Goal: Navigation & Orientation: Find specific page/section

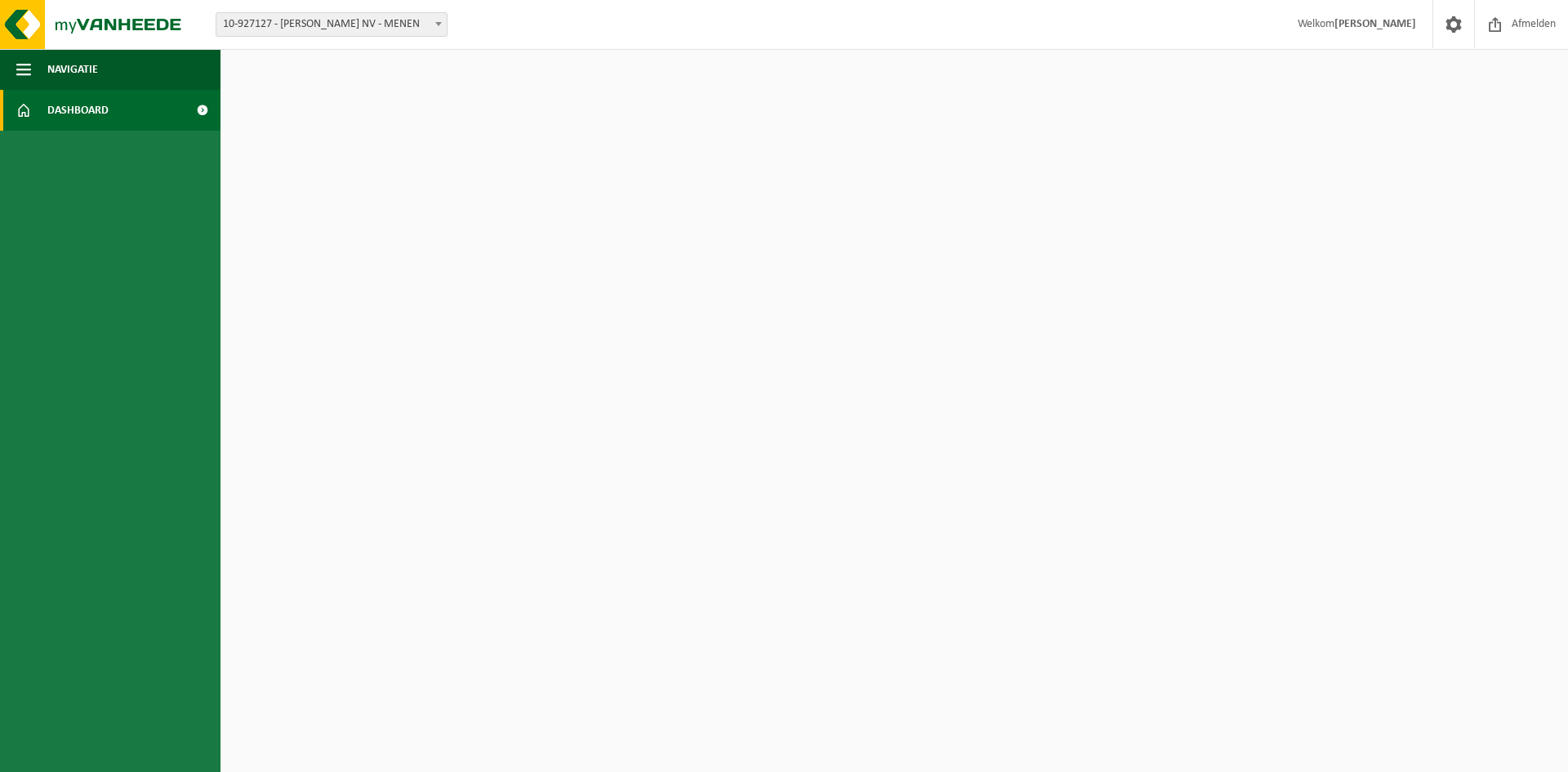
click at [440, 26] on span at bounding box center [438, 24] width 17 height 21
click at [439, 26] on span at bounding box center [438, 24] width 17 height 21
click at [731, 297] on html "Vestiging: 10-927127 - VEREECKE FRANK NV - MENEN 10-927127 - VEREECKE FRANK NV …" at bounding box center [784, 386] width 1568 height 772
click at [1359, 26] on span "Welkom SABRINA" at bounding box center [1357, 24] width 151 height 48
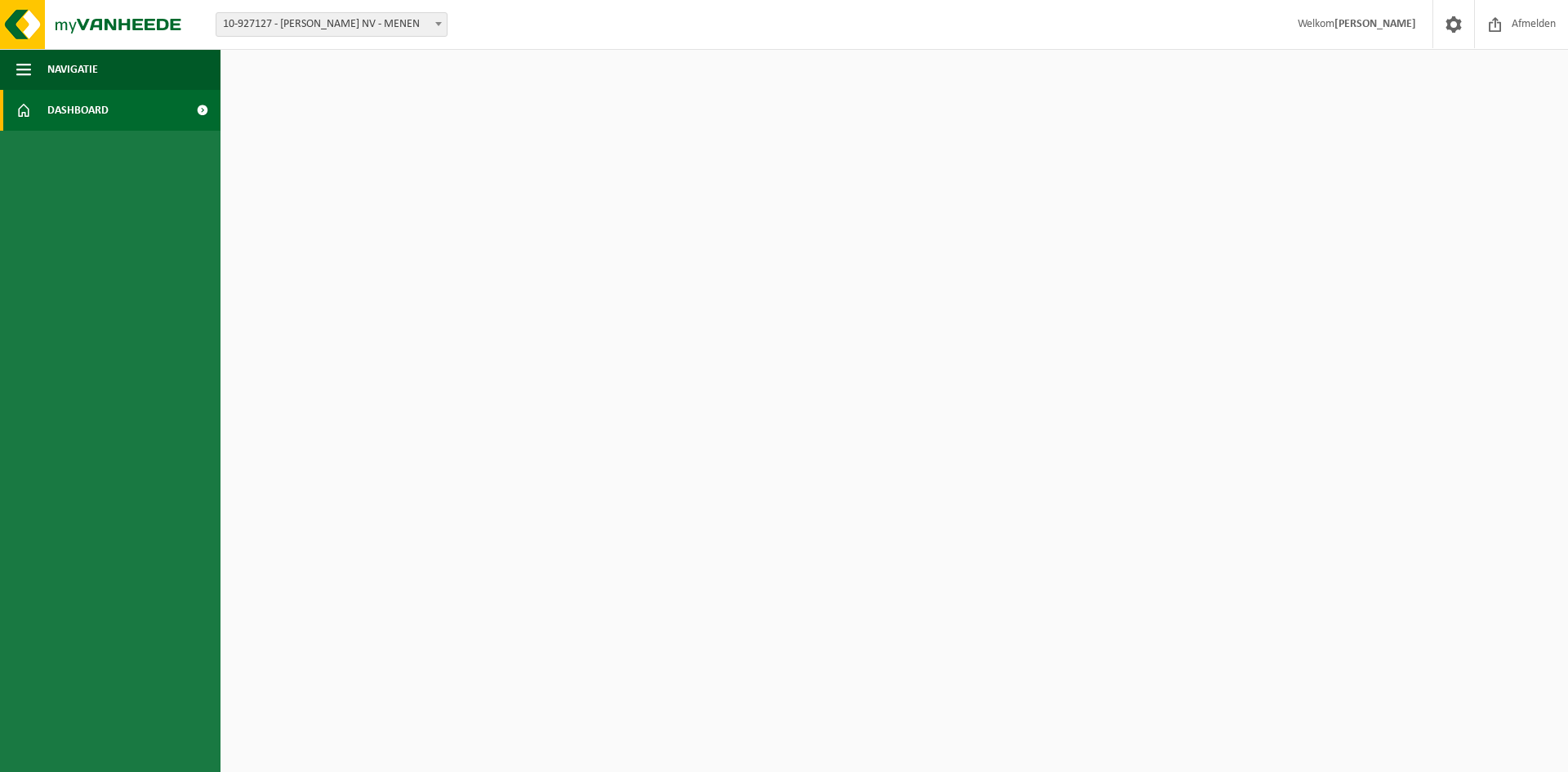
click at [1359, 25] on span "Welkom SABRINA" at bounding box center [1357, 24] width 151 height 48
click at [1407, 22] on strong "[PERSON_NAME]" at bounding box center [1375, 24] width 82 height 12
click at [839, 267] on html "Vestiging: 10-927127 - VEREECKE FRANK NV - MENEN 10-927127 - VEREECKE FRANK NV …" at bounding box center [784, 386] width 1568 height 772
click at [206, 113] on span at bounding box center [202, 110] width 37 height 40
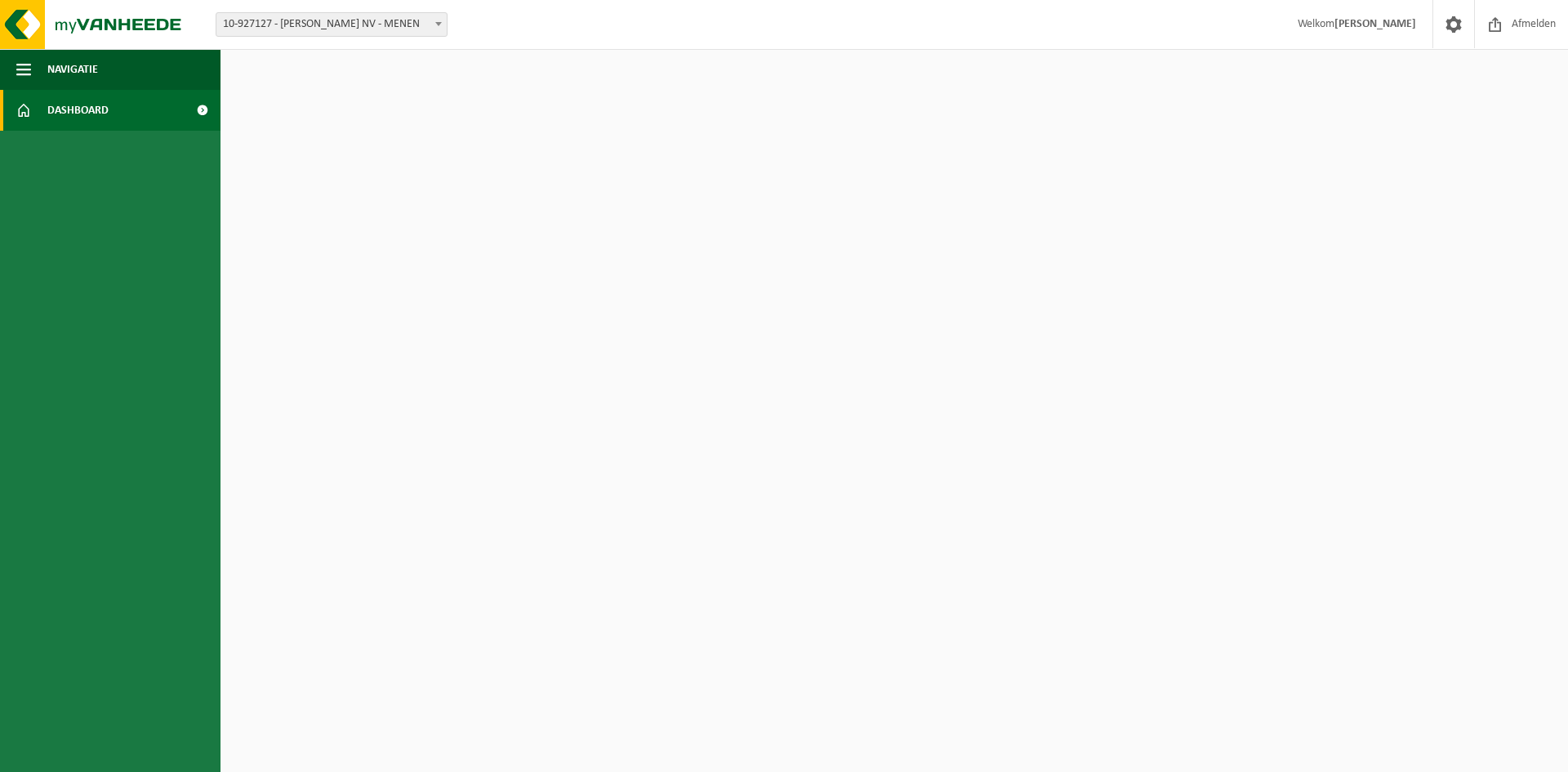
click at [205, 113] on span at bounding box center [202, 110] width 37 height 40
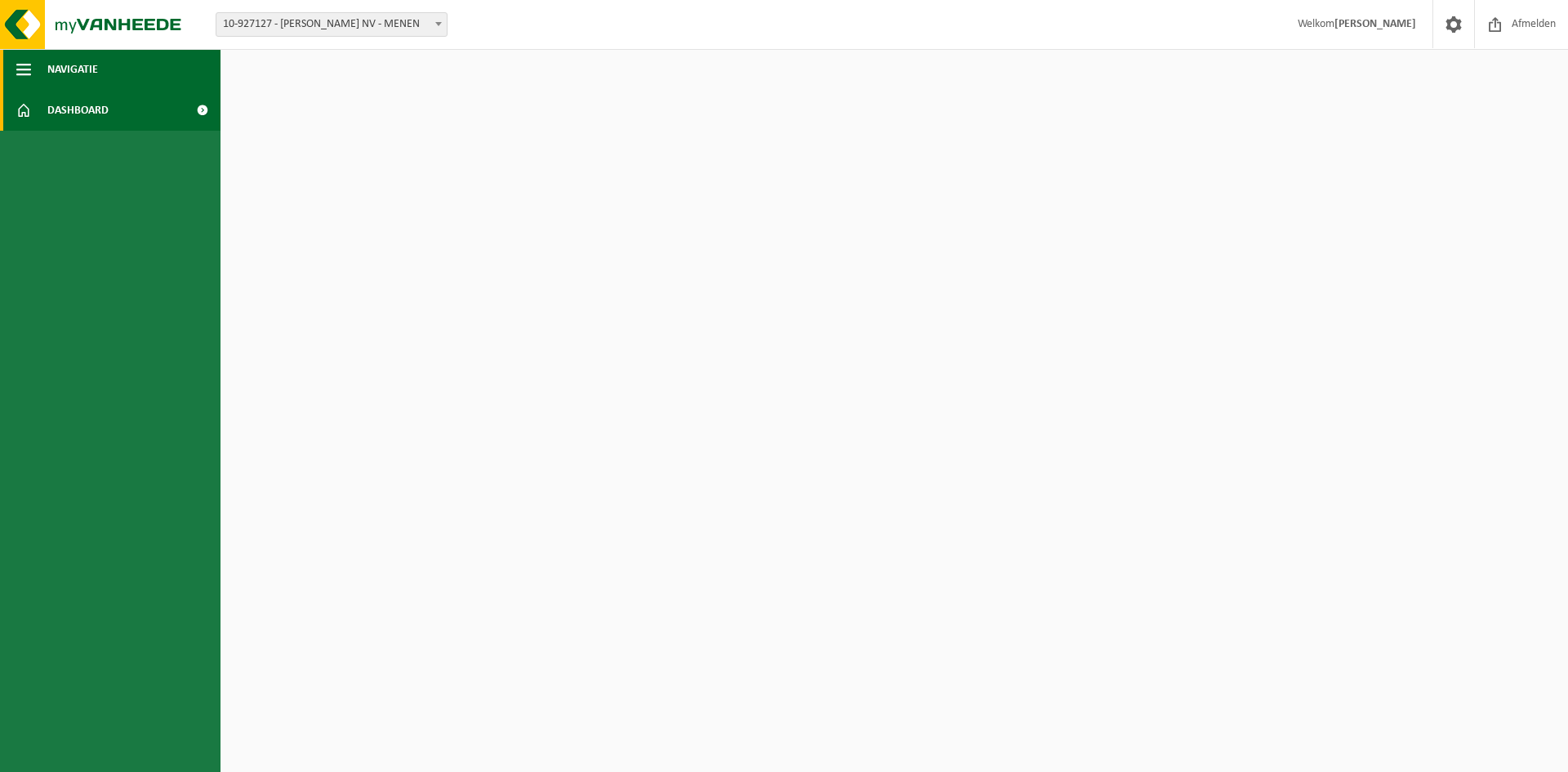
click at [15, 63] on button "Navigatie" at bounding box center [110, 69] width 220 height 40
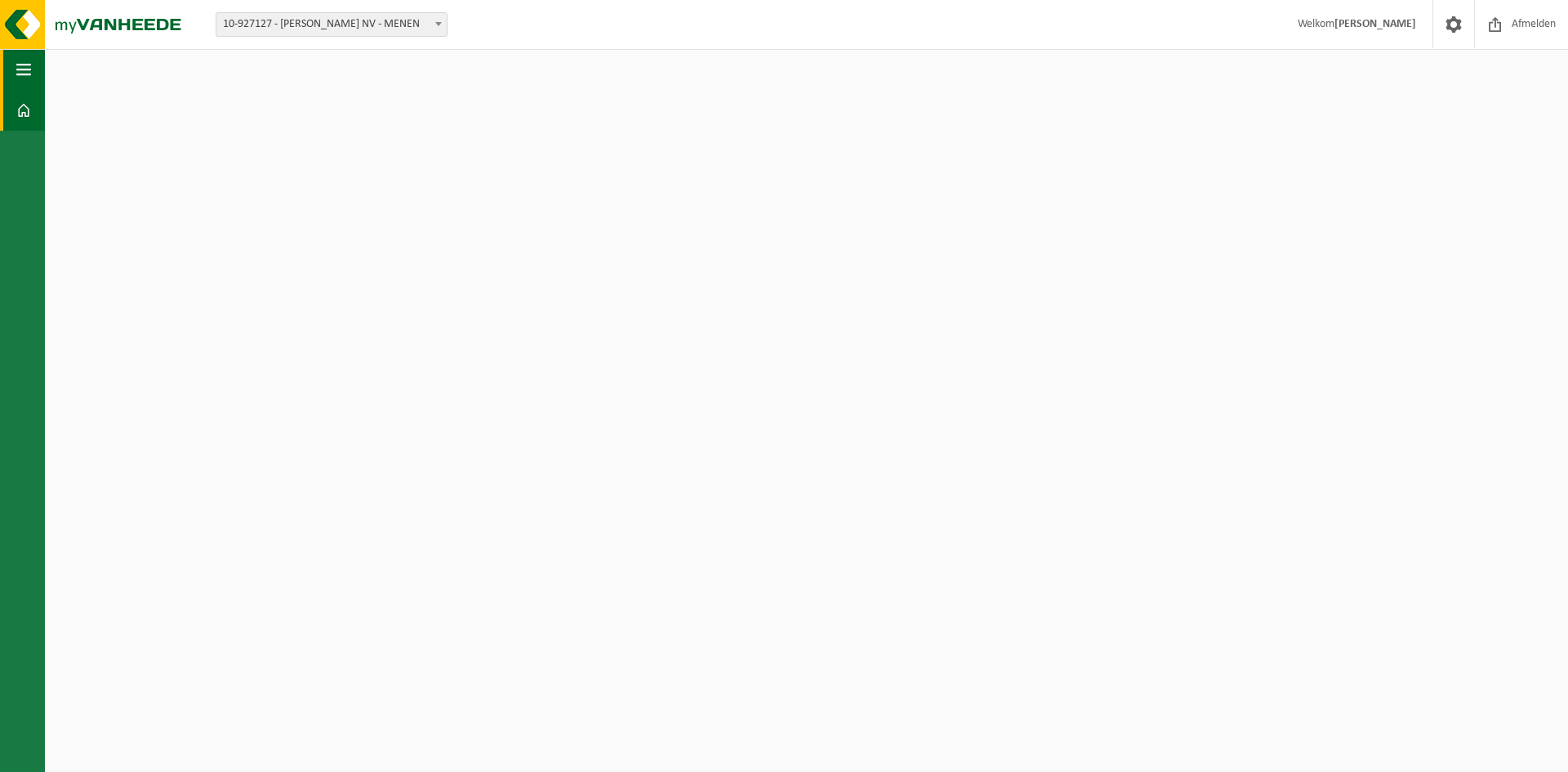
click at [22, 65] on span "button" at bounding box center [24, 69] width 15 height 40
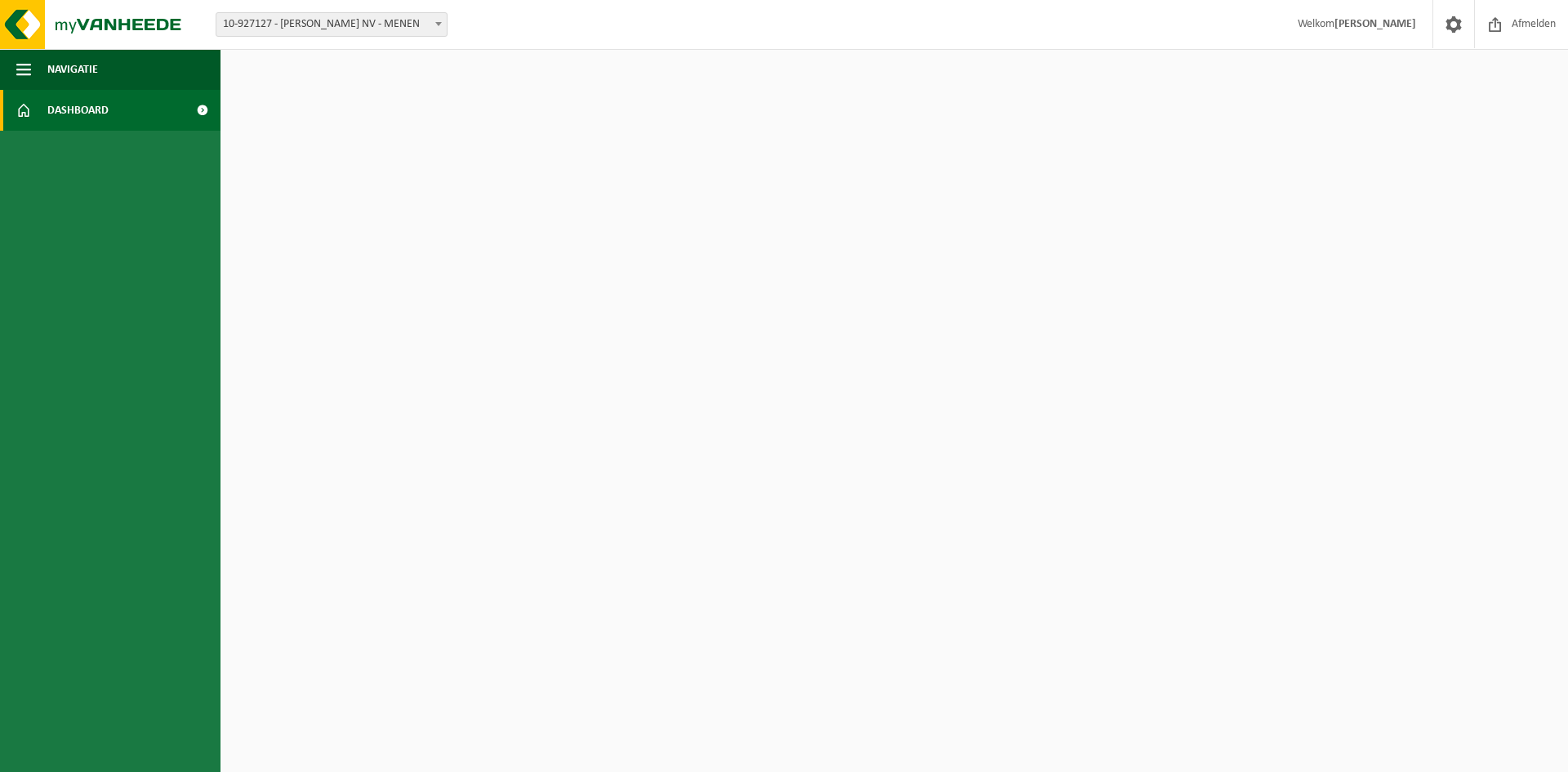
click at [29, 107] on span at bounding box center [24, 110] width 15 height 40
click at [97, 111] on span "Dashboard" at bounding box center [78, 110] width 61 height 40
click at [202, 109] on span at bounding box center [202, 110] width 37 height 40
click at [199, 109] on span at bounding box center [202, 110] width 37 height 40
click at [196, 113] on span at bounding box center [202, 110] width 37 height 40
